Goal: Task Accomplishment & Management: Use online tool/utility

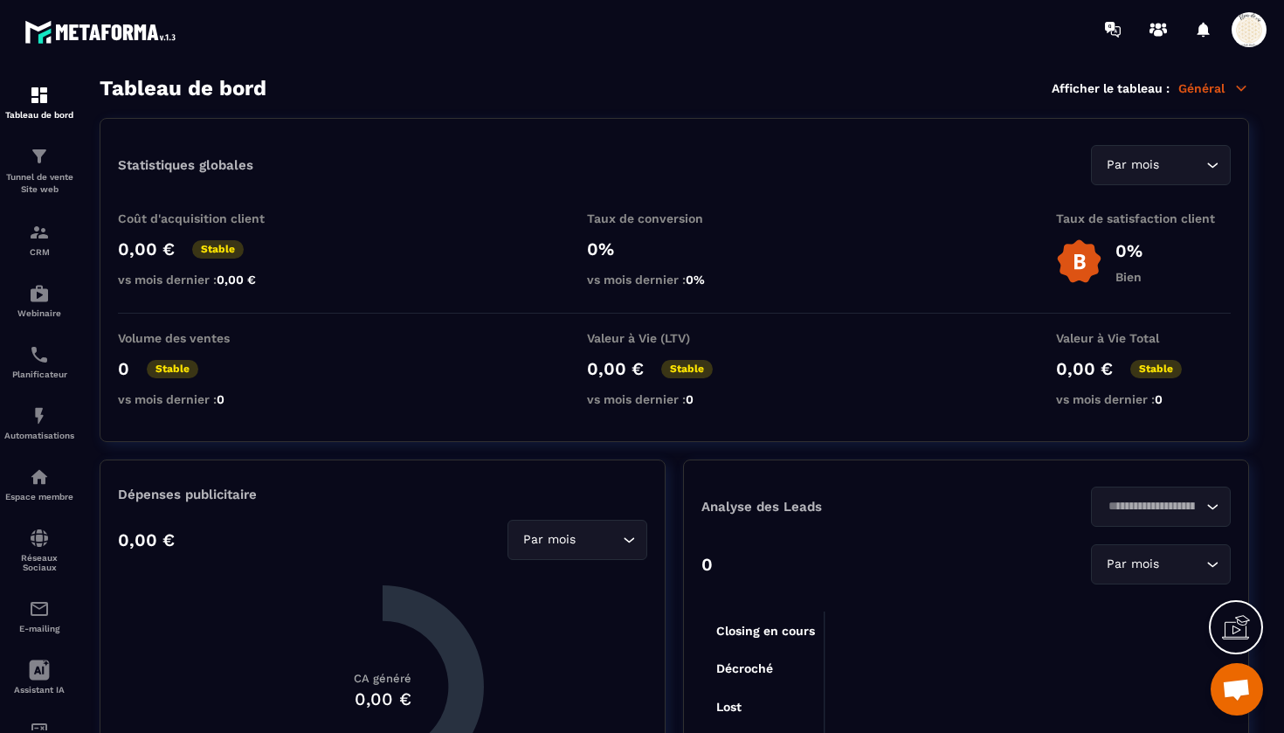
scroll to position [19279, 0]
click at [38, 231] on img at bounding box center [39, 232] width 21 height 21
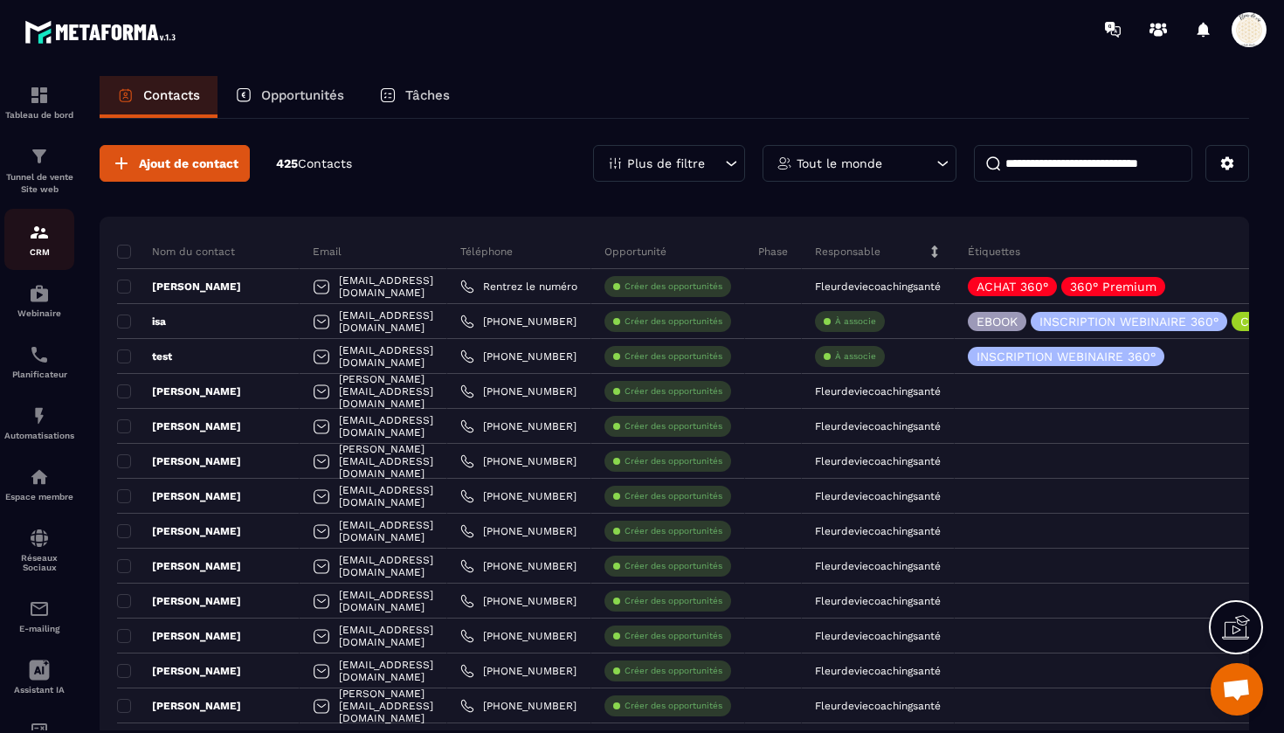
click at [37, 244] on div "CRM" at bounding box center [39, 239] width 70 height 35
click at [36, 146] on img at bounding box center [39, 156] width 21 height 21
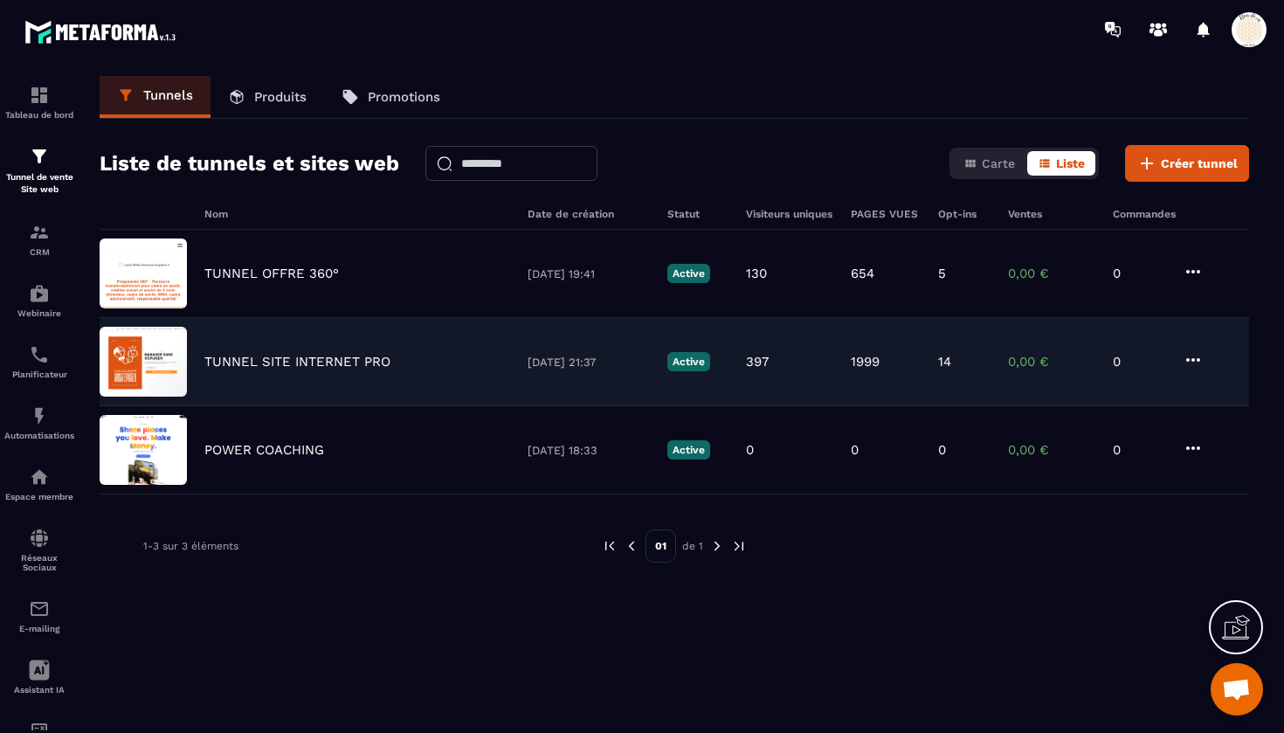
click at [322, 359] on p "TUNNEL SITE INTERNET PRO" at bounding box center [297, 362] width 186 height 16
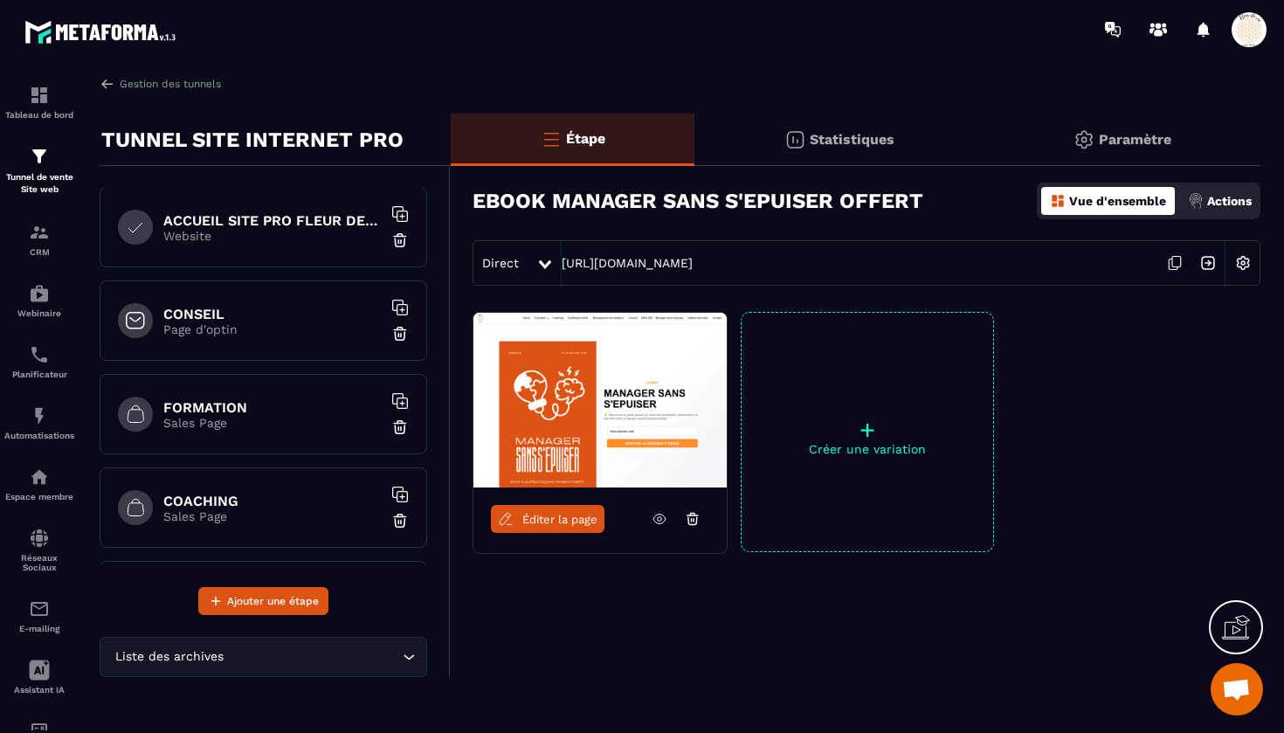
scroll to position [114, 0]
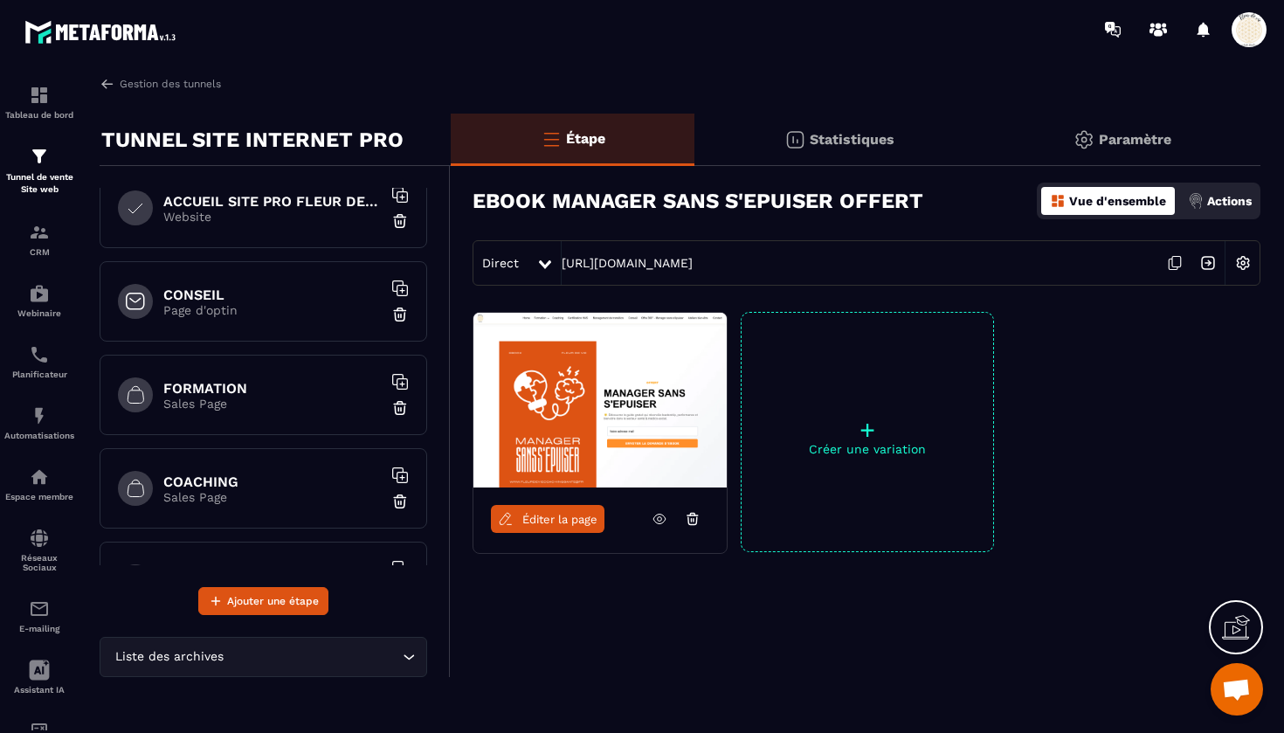
click at [298, 380] on h6 "FORMATION" at bounding box center [272, 388] width 218 height 17
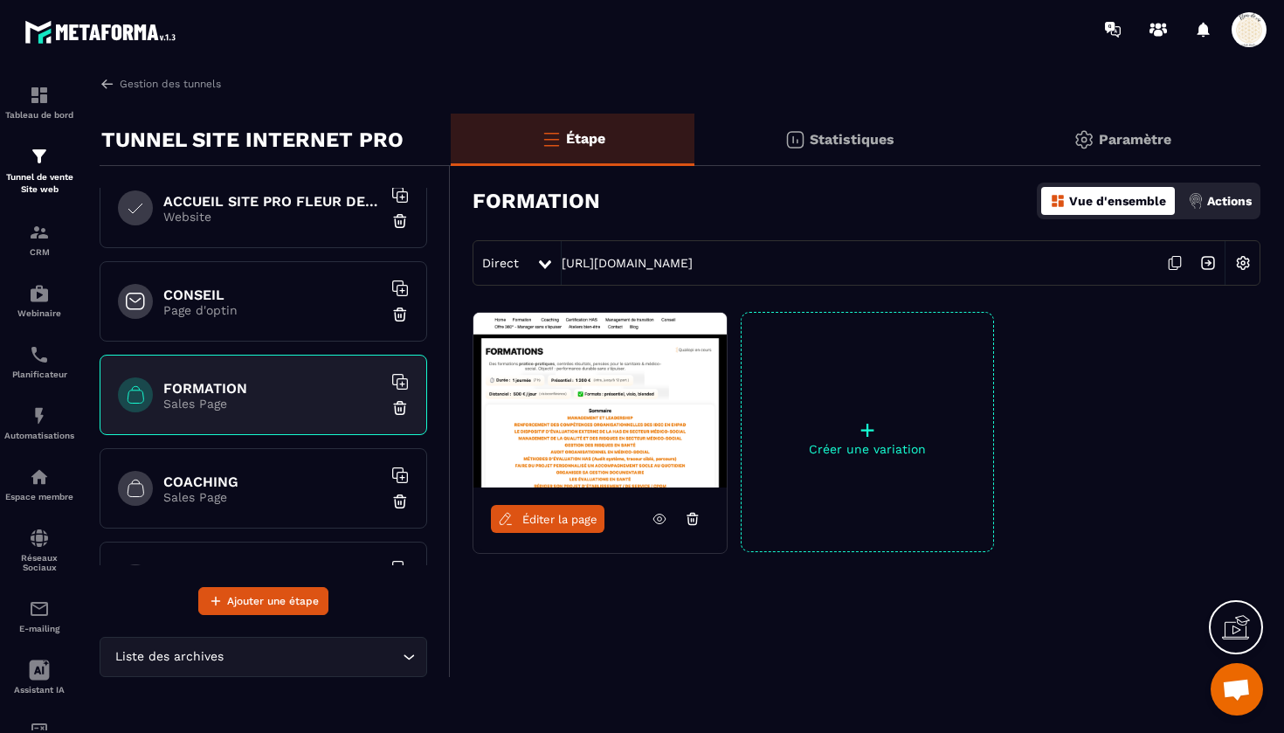
click at [568, 514] on span "Éditer la page" at bounding box center [559, 519] width 75 height 13
